Goal: Task Accomplishment & Management: Complete application form

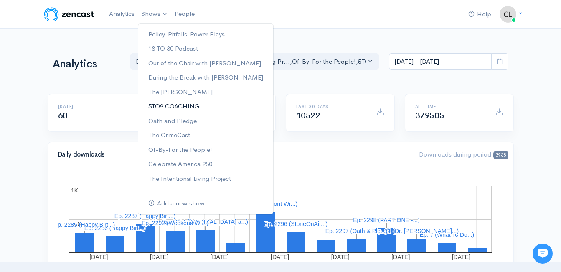
click at [169, 105] on link "5TO9 COACHING" at bounding box center [205, 106] width 135 height 15
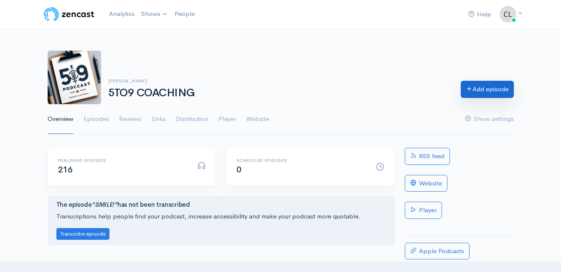
click at [471, 95] on link "Add episode" at bounding box center [487, 89] width 53 height 17
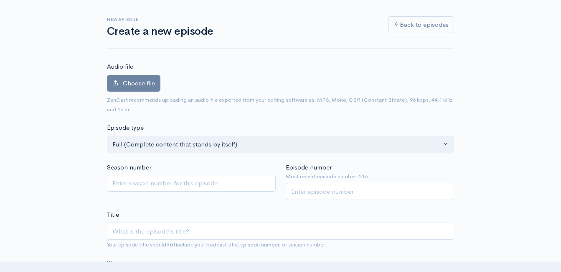
scroll to position [89, 0]
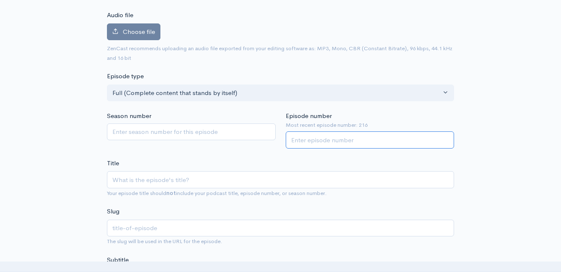
click at [382, 141] on input "Episode number" at bounding box center [370, 139] width 169 height 17
click at [269, 181] on input "Title" at bounding box center [280, 179] width 347 height 17
click at [368, 142] on input "2147" at bounding box center [370, 139] width 169 height 17
type input "217"
click at [241, 183] on input "Title" at bounding box center [280, 179] width 347 height 17
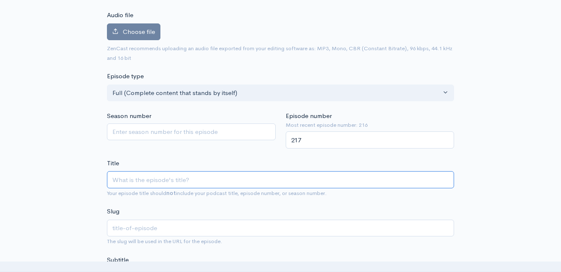
type input "T"
type input "t"
type input "The"
type input "the"
type input "The Im"
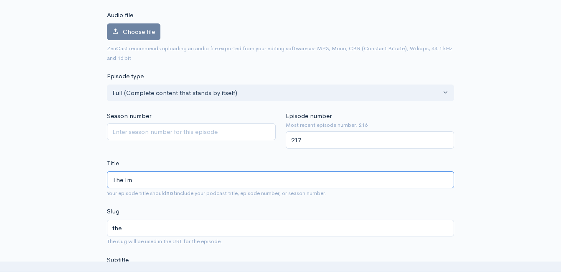
type input "the-im"
type input "The Imp"
type input "the-imp"
type input "The Impo"
type input "the-impo"
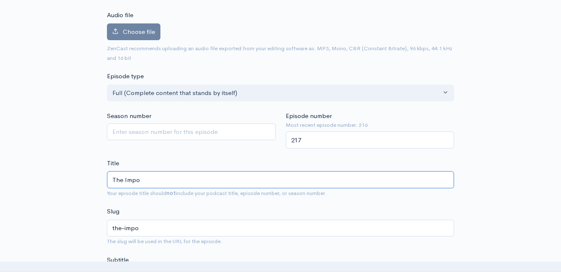
type input "The Impos"
type input "the-impos"
type input "The Impost"
type input "the-impost"
type input "The Imposter"
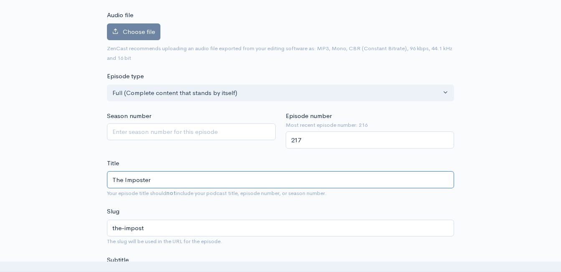
type input "the-imposter"
type input "The Imposter S"
type input "the-imposter-s"
type input "The Imposter Sy"
type input "the-imposter-sy"
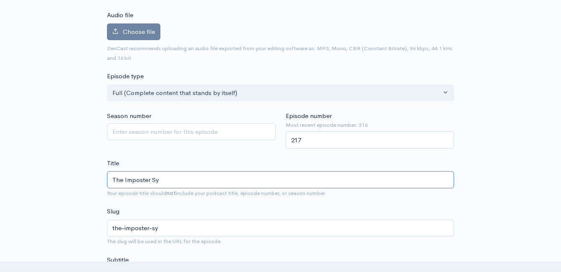
type input "The Imposter Syn"
type input "the-imposter-syn"
type input "The Imposter Synd"
type input "the-imposter-synd"
type input "The Imposter Syndr"
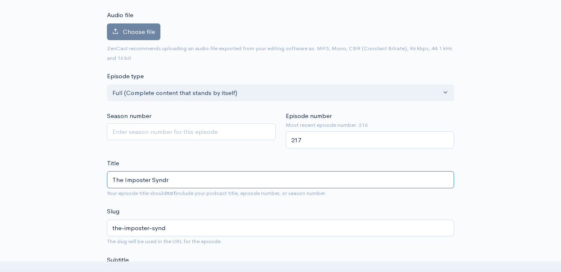
type input "the-imposter-syndr"
type input "The Imposter Syndro"
type input "the-imposter-syndro"
type input "The Imposter Syndrom"
type input "the-imposter-syndrom"
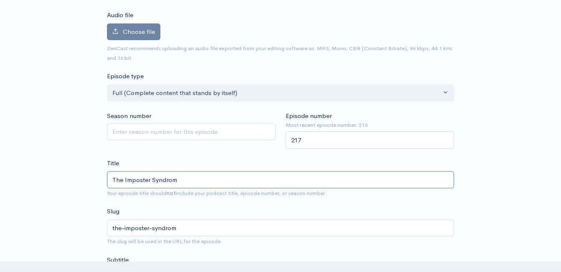
type input "The Imposter Syndrome"
type input "the-imposter-syndrome"
type input "The Imposter Syndrome"
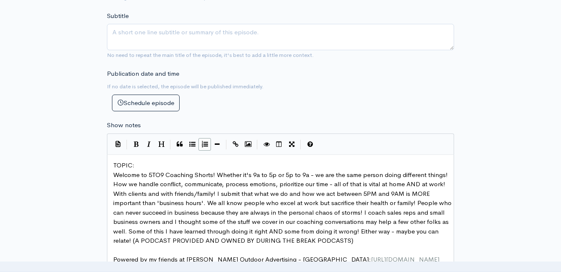
scroll to position [340, 0]
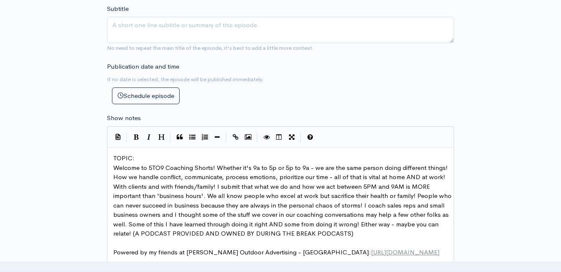
drag, startPoint x: 194, startPoint y: 148, endPoint x: 192, endPoint y: 157, distance: 9.4
click at [195, 158] on pre "TOPIC:" at bounding box center [284, 158] width 344 height 10
type textarea "Ways to push p"
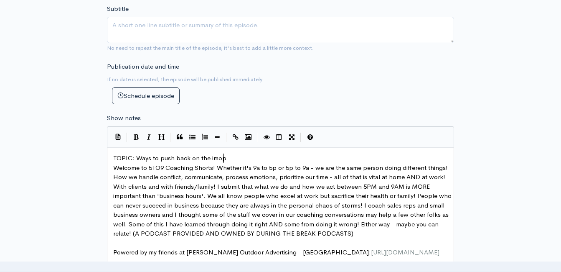
type textarea "back on the imopo"
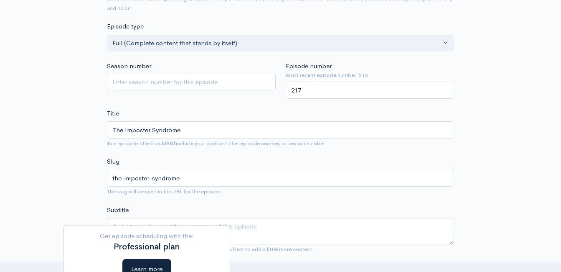
scroll to position [5, 0]
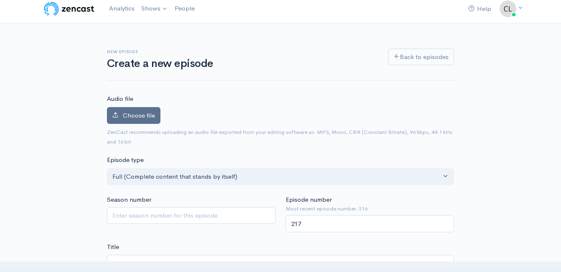
type textarea "poster syndrome"
click at [138, 115] on span "Choose file" at bounding box center [139, 115] width 32 height 8
click at [0, 0] on input "Choose file" at bounding box center [0, 0] width 0 height 0
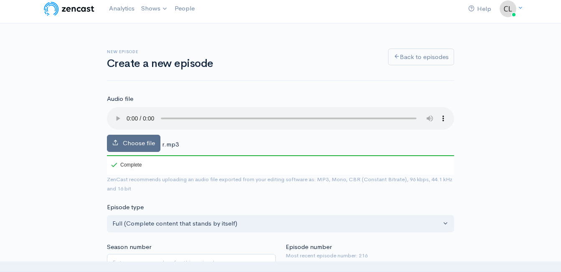
click at [137, 142] on span "Choose file" at bounding box center [139, 143] width 32 height 8
click at [0, 0] on input "Choose file" at bounding box center [0, 0] width 0 height 0
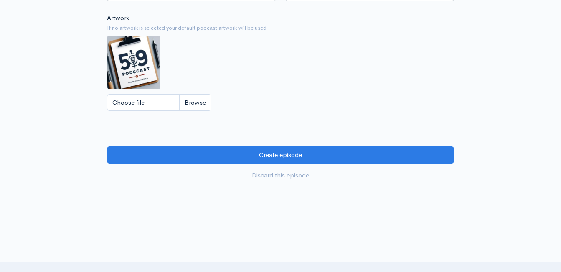
scroll to position [902, 0]
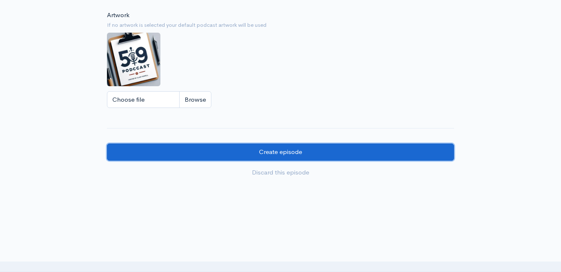
click at [219, 158] on input "Create episode" at bounding box center [280, 151] width 347 height 17
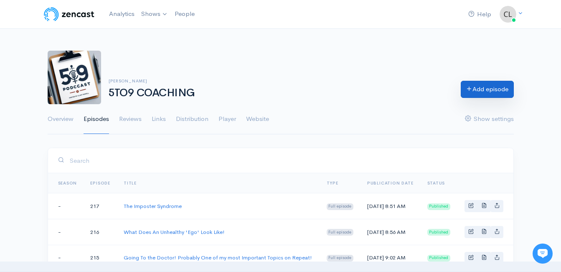
click at [463, 91] on link "Add episode" at bounding box center [487, 89] width 53 height 17
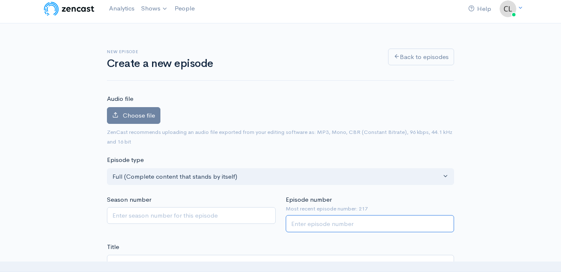
drag, startPoint x: 307, startPoint y: 222, endPoint x: 310, endPoint y: 216, distance: 6.0
click at [308, 220] on input "Episode number" at bounding box center [370, 223] width 169 height 17
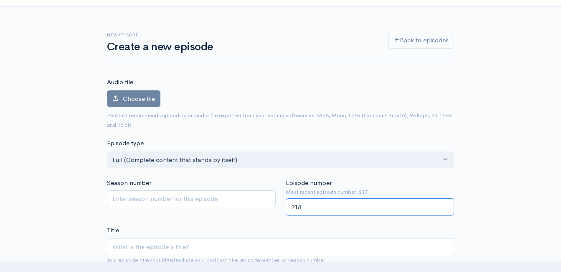
scroll to position [47, 0]
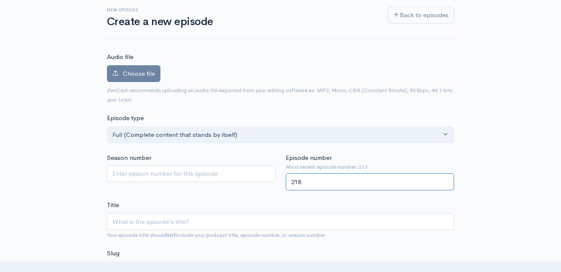
type input "218"
drag, startPoint x: 253, startPoint y: 204, endPoint x: 257, endPoint y: 199, distance: 5.4
click at [250, 222] on input "Title" at bounding box center [280, 221] width 347 height 17
type input "A"
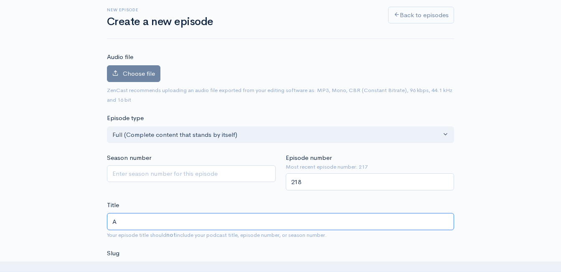
type input "a"
type input "Ad"
type input "ad"
type input "Adm"
type input "adm"
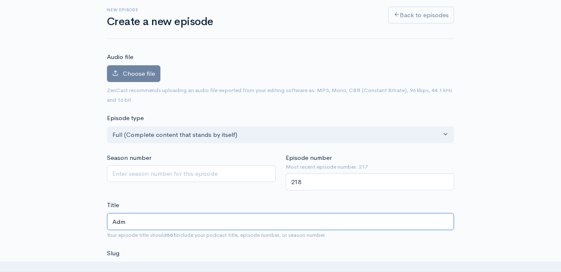
type input "Admi"
type input "admi"
type input "Admir"
type input "admir"
type input "Admira"
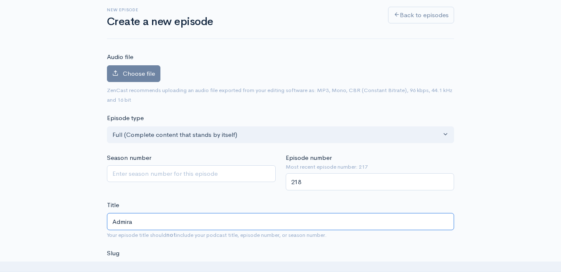
type input "admira"
type input "Admirat"
type input "admirat"
type input "Admirati"
type input "admirati"
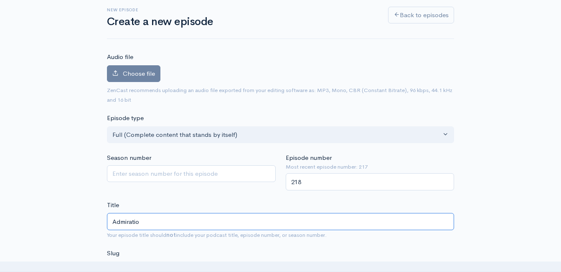
type input "Admiration"
type input "admiration"
type input "Admiration v"
type input "admiration-v"
type input "Admiration vs"
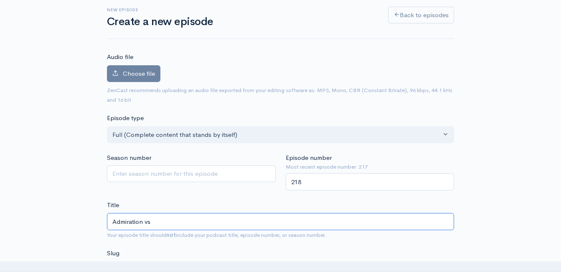
type input "admiration-vs"
type input "Admiration vs. E"
type input "admiration-vs-e"
type input "Admiration vs. En"
type input "admiration-vs-en"
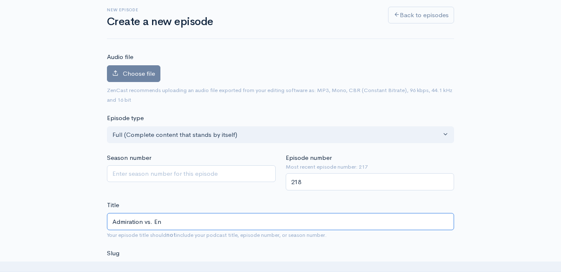
type input "Admiration vs. Env"
type input "admiration-vs-env"
type input "Admiration vs. Envy"
type input "admiration-vs-envy"
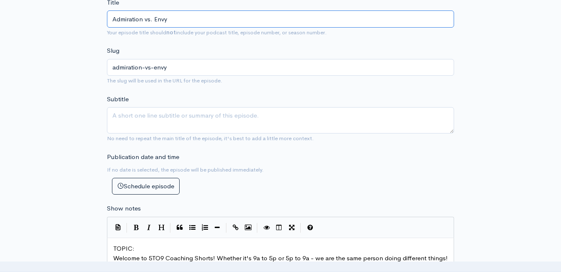
scroll to position [256, 0]
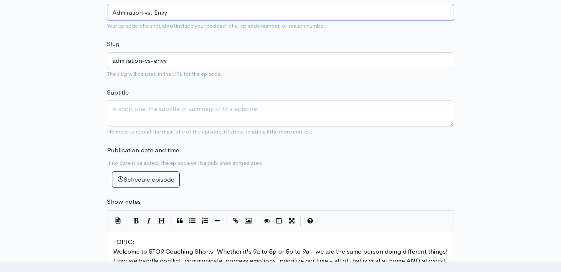
type input "Admiration vs. Envy"
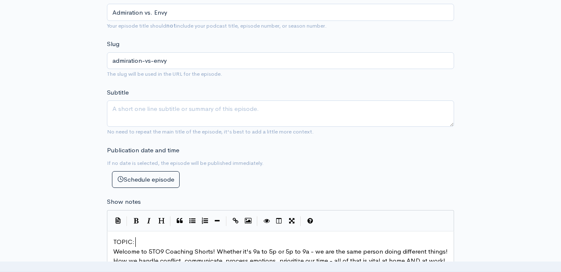
scroll to position [3, 0]
click at [202, 237] on pre "TOPIC:" at bounding box center [284, 242] width 344 height 10
type textarea "What is admiration?"
type textarea "should we admire inh"
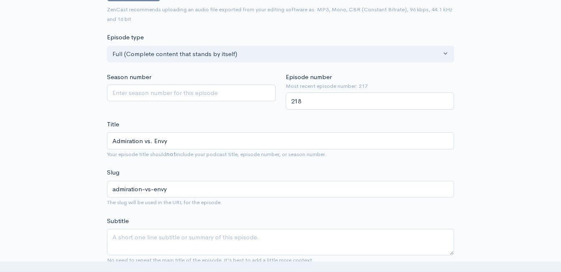
scroll to position [47, 0]
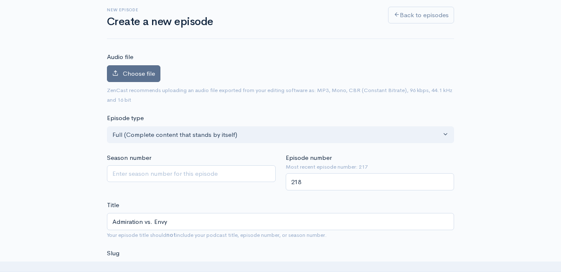
type textarea "the 'successful'?"
click at [150, 71] on span "Choose file" at bounding box center [139, 73] width 32 height 8
click at [0, 0] on input "Choose file" at bounding box center [0, 0] width 0 height 0
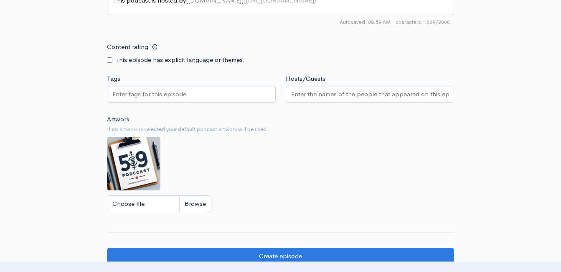
scroll to position [843, 0]
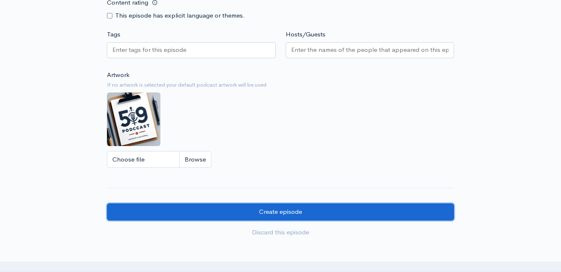
click at [225, 213] on input "Create episode" at bounding box center [280, 211] width 347 height 17
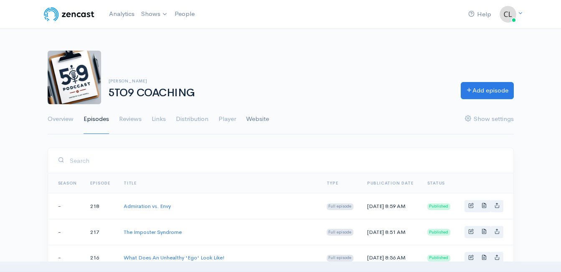
click at [260, 120] on link "Website" at bounding box center [257, 119] width 23 height 30
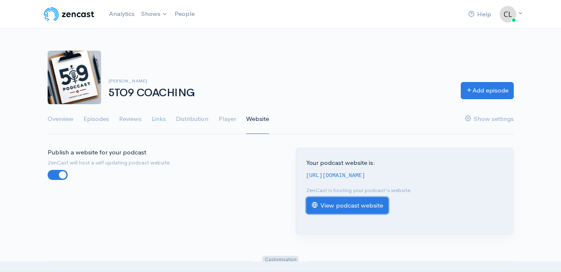
click at [355, 207] on link "View podcast website" at bounding box center [347, 205] width 82 height 17
